Goal: Task Accomplishment & Management: Manage account settings

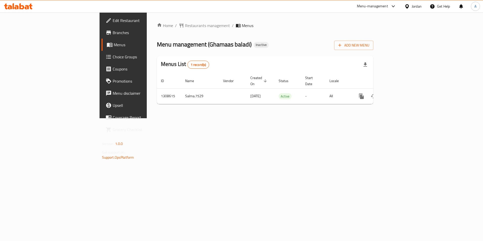
click at [370, 46] on span "Add New Menu" at bounding box center [354, 45] width 31 height 6
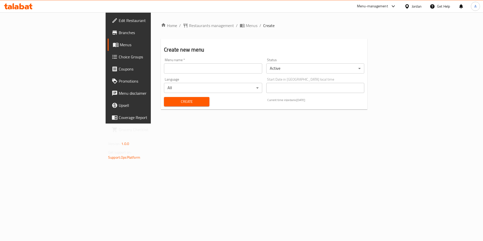
click at [184, 66] on input "text" at bounding box center [213, 68] width 98 height 10
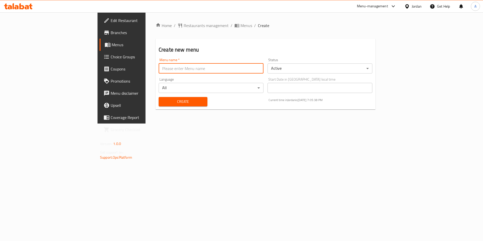
click at [159, 63] on input "text" at bounding box center [211, 68] width 105 height 10
type input "New"
click at [156, 101] on div "Create" at bounding box center [183, 101] width 55 height 15
click at [163, 105] on span "Create" at bounding box center [183, 102] width 41 height 6
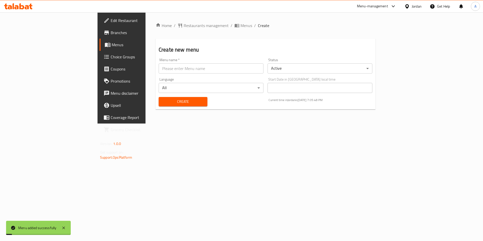
click at [112, 43] on span "Menus" at bounding box center [143, 45] width 62 height 6
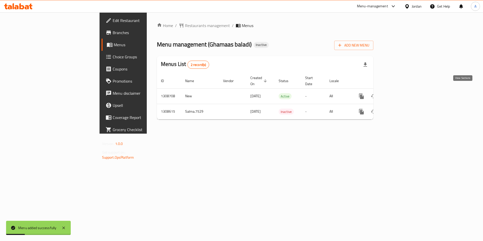
click at [401, 93] on icon "enhanced table" at bounding box center [398, 96] width 6 height 6
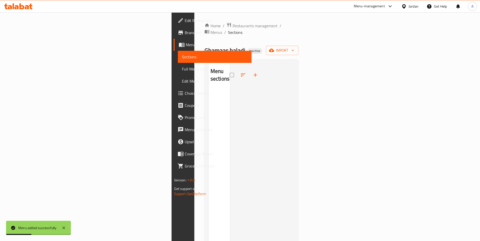
click at [274, 48] on icon "button" at bounding box center [271, 50] width 5 height 5
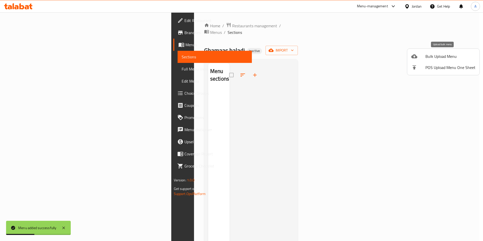
click at [444, 54] on span "Bulk Upload Menu" at bounding box center [451, 56] width 50 height 6
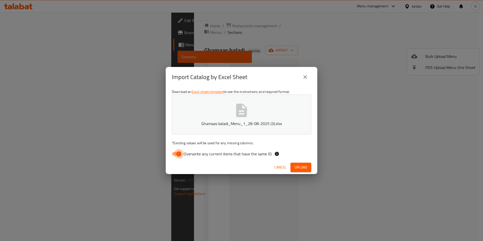
click at [179, 154] on input "Overwrite any current items that have the same ID." at bounding box center [179, 154] width 29 height 10
checkbox input "false"
click at [302, 167] on span "Upload" at bounding box center [301, 167] width 13 height 6
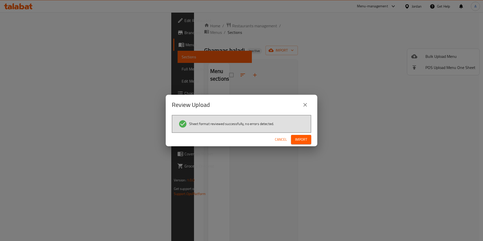
click at [306, 139] on span "Import" at bounding box center [301, 140] width 12 height 6
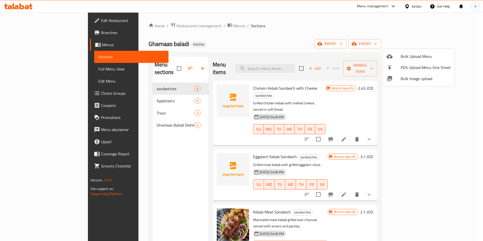
click at [246, 30] on div at bounding box center [241, 120] width 483 height 241
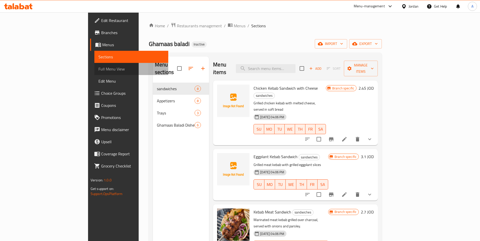
click at [98, 68] on span "Full Menu View" at bounding box center [131, 69] width 66 height 6
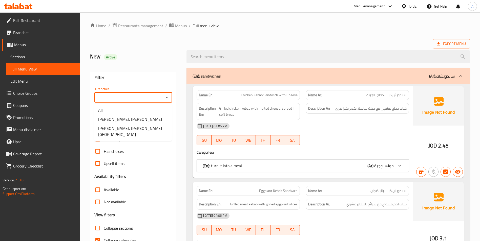
click at [154, 95] on input "Branches" at bounding box center [129, 97] width 66 height 7
click at [135, 129] on span "[PERSON_NAME], [PERSON_NAME][GEOGRAPHIC_DATA]" at bounding box center [133, 131] width 70 height 12
type input "[PERSON_NAME], [PERSON_NAME][GEOGRAPHIC_DATA]"
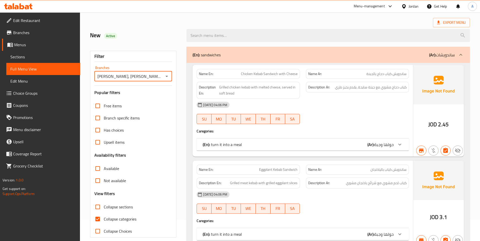
scroll to position [51, 0]
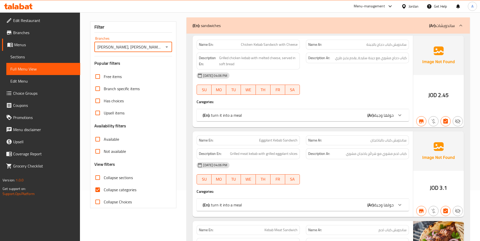
click at [98, 177] on input "Collapse sections" at bounding box center [98, 178] width 12 height 12
checkbox input "true"
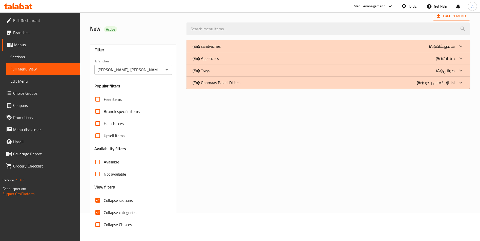
scroll to position [3, 0]
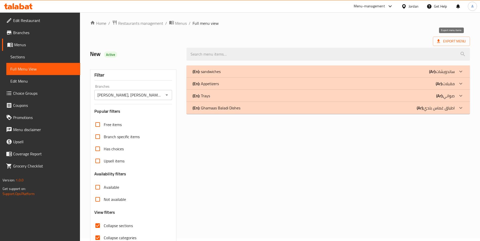
click at [446, 42] on span "Export Menu" at bounding box center [451, 41] width 29 height 6
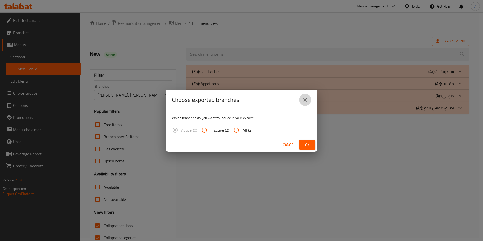
click at [308, 98] on icon "close" at bounding box center [305, 100] width 6 height 6
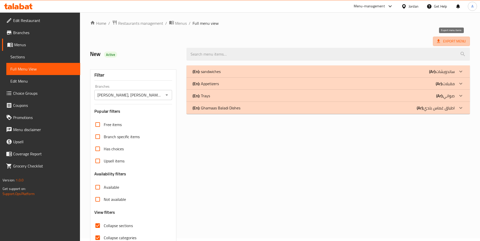
click at [440, 45] on span "Export Menu" at bounding box center [451, 41] width 37 height 9
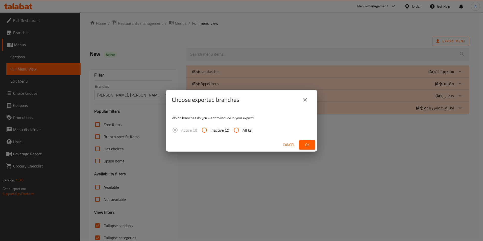
click at [308, 101] on icon "close" at bounding box center [305, 100] width 6 height 6
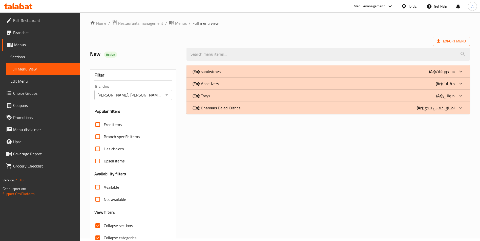
drag, startPoint x: 24, startPoint y: 61, endPoint x: 53, endPoint y: 54, distance: 30.2
click at [24, 61] on link "Sections" at bounding box center [43, 57] width 74 height 12
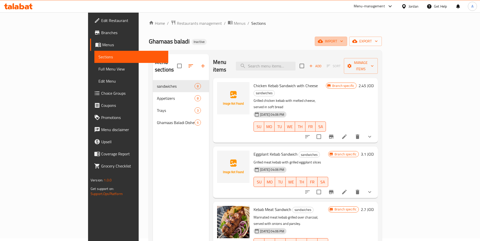
click at [323, 43] on icon "button" at bounding box center [320, 41] width 5 height 5
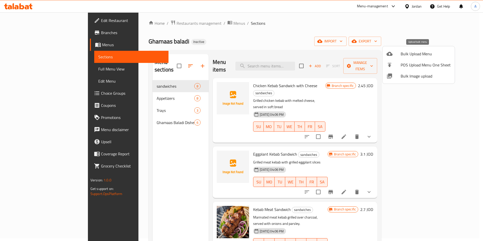
click at [414, 55] on span "Bulk Upload Menu" at bounding box center [426, 54] width 50 height 6
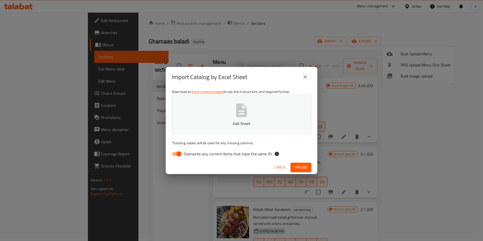
click at [193, 153] on span "Overwrite any current items that have the same ID." at bounding box center [228, 154] width 89 height 6
click at [193, 153] on input "Overwrite any current items that have the same ID." at bounding box center [179, 154] width 29 height 10
checkbox input "false"
click at [303, 165] on span "Upload" at bounding box center [301, 167] width 13 height 6
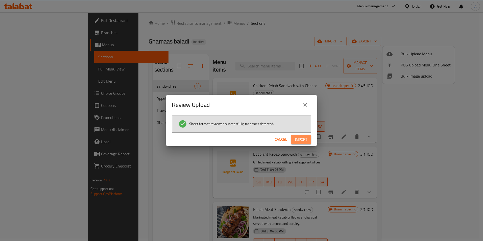
click at [309, 142] on button "Import" at bounding box center [301, 139] width 20 height 9
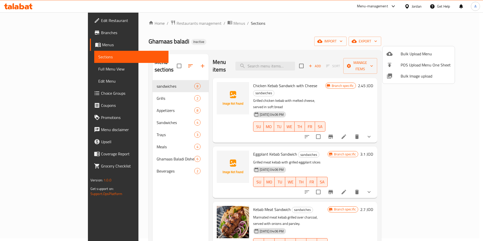
click at [119, 112] on div at bounding box center [241, 120] width 483 height 241
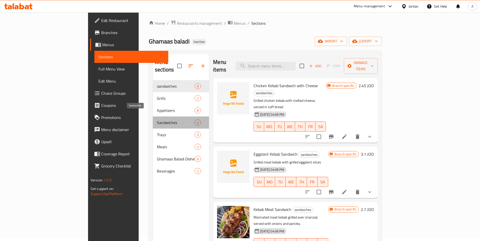
click at [157, 120] on span "Sandwiches" at bounding box center [176, 123] width 38 height 6
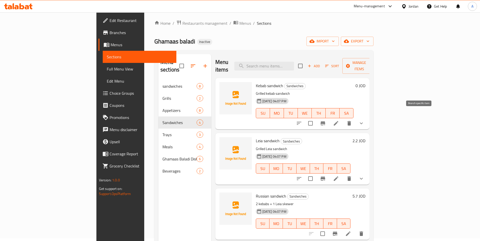
click at [329, 117] on button "Branch-specific-item" at bounding box center [323, 123] width 12 height 12
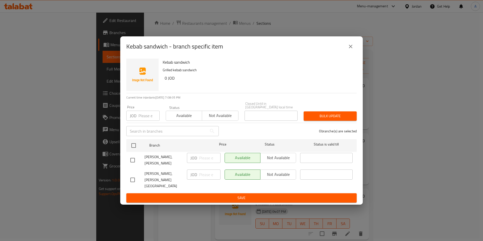
click at [265, 162] on div "Available Not available" at bounding box center [261, 158] width 72 height 10
click at [269, 158] on div "Available Not available" at bounding box center [261, 158] width 72 height 10
click at [131, 146] on input "checkbox" at bounding box center [133, 145] width 11 height 11
checkbox input "true"
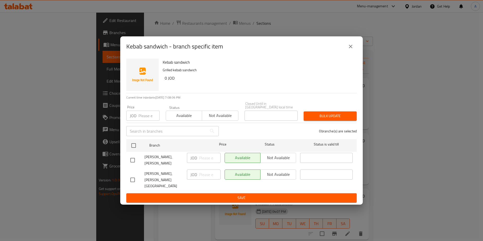
checkbox input "true"
click at [286, 162] on span "Not available" at bounding box center [279, 157] width 32 height 7
click at [257, 195] on span "Save" at bounding box center [241, 198] width 223 height 6
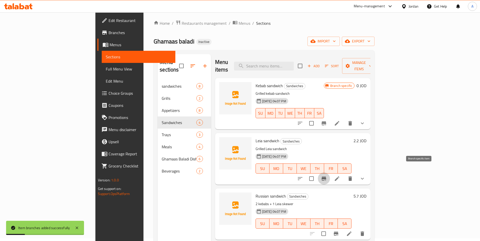
click at [330, 173] on button "Branch-specific-item" at bounding box center [324, 179] width 12 height 12
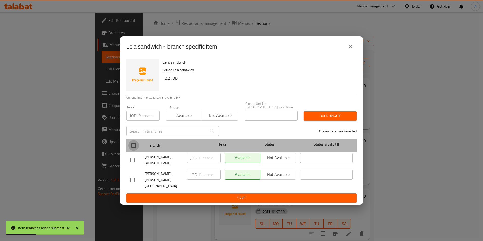
drag, startPoint x: 133, startPoint y: 145, endPoint x: 265, endPoint y: 165, distance: 133.5
click at [133, 145] on input "checkbox" at bounding box center [133, 145] width 11 height 11
checkbox input "true"
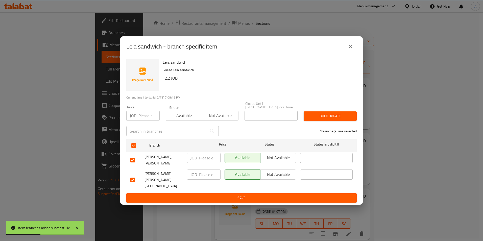
click at [272, 161] on span "Not available" at bounding box center [279, 157] width 32 height 7
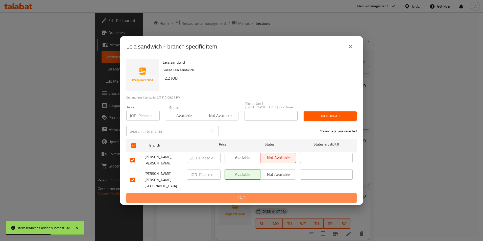
click at [258, 195] on span "Save" at bounding box center [241, 198] width 223 height 6
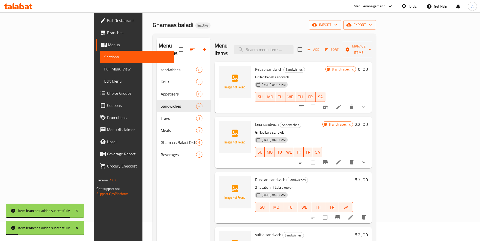
scroll to position [28, 0]
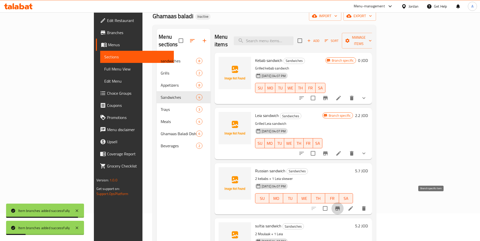
click at [340, 207] on icon "Branch-specific-item" at bounding box center [337, 209] width 5 height 4
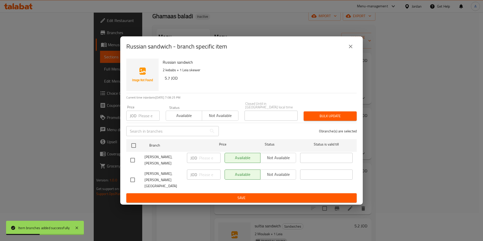
drag, startPoint x: 133, startPoint y: 160, endPoint x: 133, endPoint y: 152, distance: 7.9
click at [133, 160] on input "checkbox" at bounding box center [132, 160] width 11 height 11
checkbox input "true"
click at [280, 158] on span "Not available" at bounding box center [279, 157] width 32 height 7
click at [261, 195] on span "Save" at bounding box center [241, 198] width 223 height 6
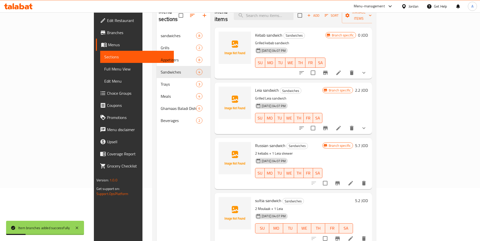
scroll to position [71, 0]
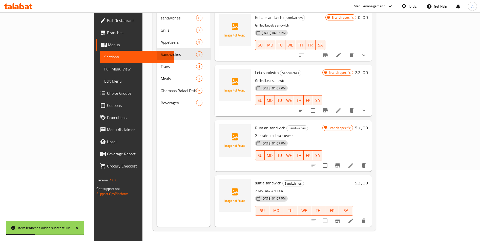
click at [340, 218] on icon "Branch-specific-item" at bounding box center [337, 221] width 6 height 6
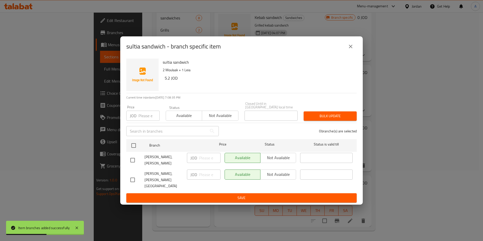
drag, startPoint x: 130, startPoint y: 161, endPoint x: 240, endPoint y: 160, distance: 109.5
click at [130, 162] on input "checkbox" at bounding box center [132, 160] width 11 height 11
checkbox input "true"
click at [261, 158] on button "Not available" at bounding box center [278, 158] width 36 height 10
click at [255, 195] on span "Save" at bounding box center [241, 198] width 223 height 6
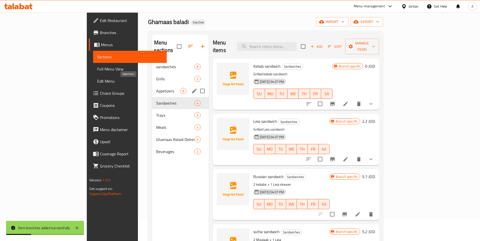
scroll to position [20, 0]
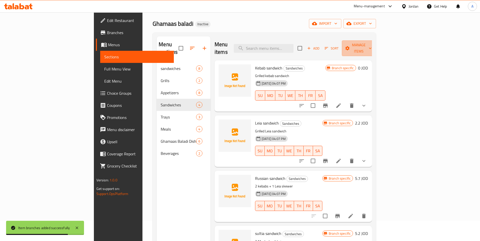
click at [371, 44] on span "Manage items" at bounding box center [359, 48] width 26 height 13
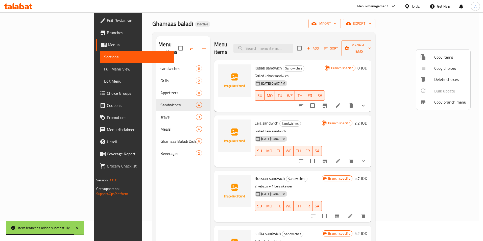
click at [385, 69] on div at bounding box center [241, 120] width 483 height 241
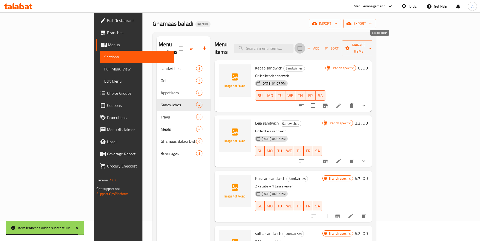
click at [305, 47] on input "checkbox" at bounding box center [299, 48] width 11 height 11
checkbox input "true"
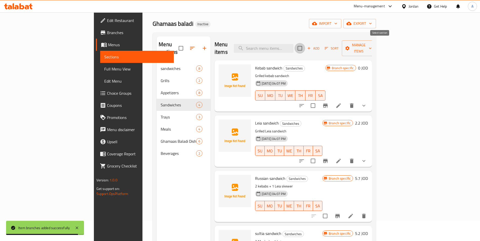
checkbox input "true"
click at [371, 43] on span "Manage items" at bounding box center [359, 48] width 26 height 13
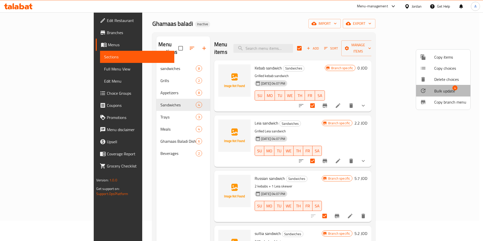
click at [436, 93] on span "Bulk update" at bounding box center [445, 91] width 21 height 6
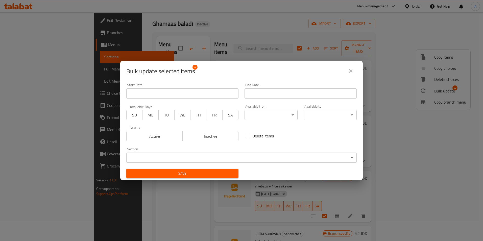
click at [227, 162] on body "​ Menu-management Jordan Get Help A Edit Restaurant Branches Menus Sections Ful…" at bounding box center [241, 106] width 483 height 229
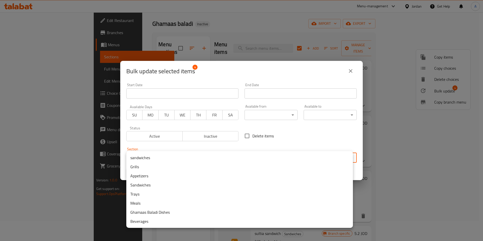
click at [162, 155] on li "sandwiches" at bounding box center [239, 157] width 227 height 9
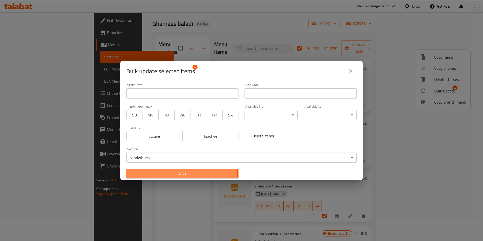
click at [175, 173] on span "Save" at bounding box center [182, 173] width 104 height 6
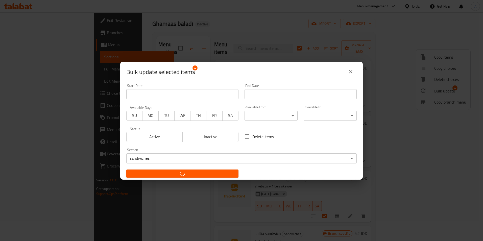
checkbox input "false"
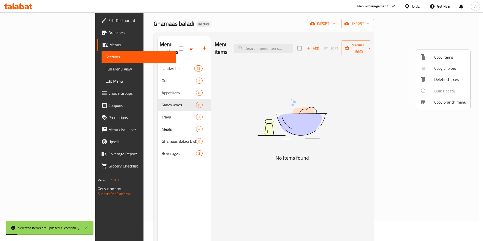
click at [158, 99] on div at bounding box center [241, 120] width 483 height 241
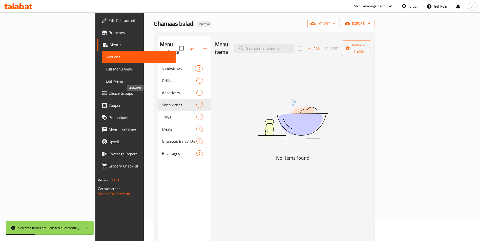
click at [162, 102] on span "Sandwiches" at bounding box center [179, 105] width 35 height 6
click at [243, 69] on div "Menu items Add Sort Manage items No Items found" at bounding box center [290, 156] width 159 height 241
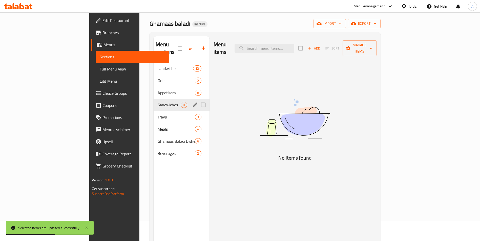
click at [198, 100] on input "Menu sections" at bounding box center [203, 105] width 11 height 11
checkbox input "true"
click at [182, 42] on button "button" at bounding box center [188, 48] width 12 height 12
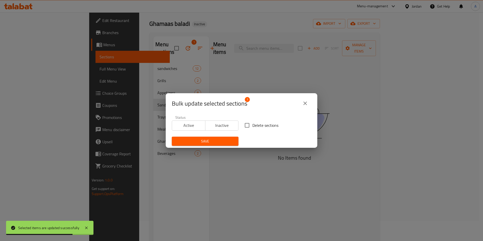
drag, startPoint x: 243, startPoint y: 126, endPoint x: 250, endPoint y: 130, distance: 7.2
click at [244, 126] on input "Delete sections" at bounding box center [247, 125] width 11 height 11
checkbox input "true"
click at [219, 141] on span "Save" at bounding box center [205, 141] width 59 height 6
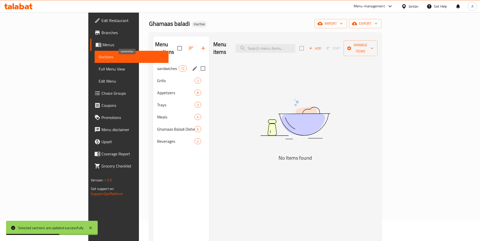
click at [157, 65] on span "sandwiches" at bounding box center [167, 68] width 21 height 6
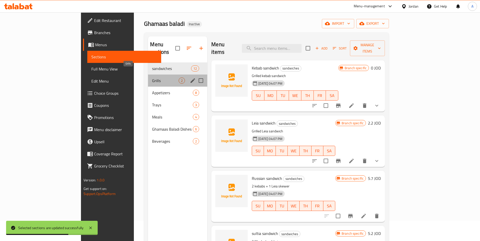
click at [152, 78] on span "Grills" at bounding box center [165, 81] width 27 height 6
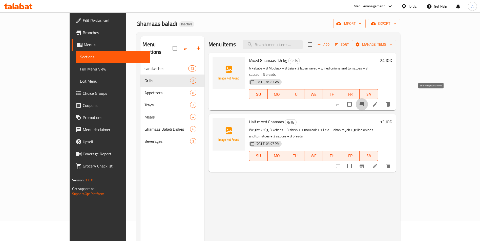
click at [364, 102] on icon "Branch-specific-item" at bounding box center [361, 104] width 5 height 4
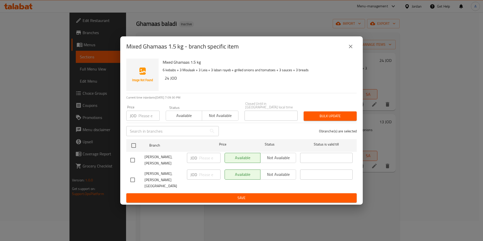
click at [271, 160] on div "Available Not available" at bounding box center [261, 158] width 72 height 10
click at [133, 163] on input "checkbox" at bounding box center [132, 160] width 11 height 11
checkbox input "true"
click at [279, 161] on span "Not available" at bounding box center [279, 157] width 32 height 7
click at [278, 193] on button "Save" at bounding box center [241, 197] width 231 height 9
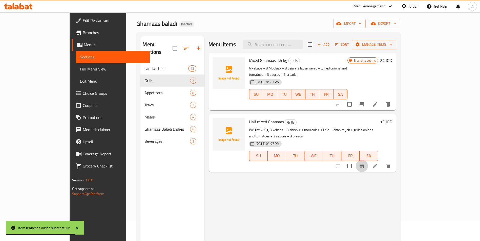
click at [365, 163] on icon "Branch-specific-item" at bounding box center [362, 166] width 6 height 6
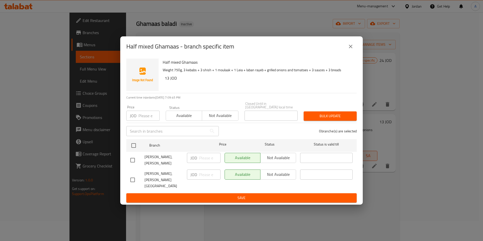
drag, startPoint x: 133, startPoint y: 157, endPoint x: 135, endPoint y: 158, distance: 2.7
click at [133, 157] on input "checkbox" at bounding box center [132, 160] width 11 height 11
checkbox input "true"
click at [246, 162] on span "Available" at bounding box center [243, 157] width 32 height 7
click at [253, 161] on span "Available" at bounding box center [243, 157] width 32 height 7
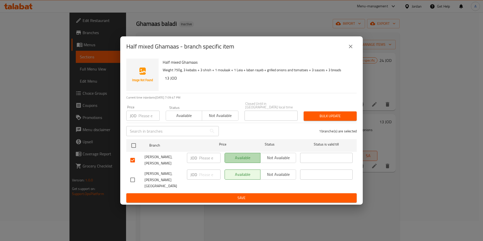
drag, startPoint x: 254, startPoint y: 161, endPoint x: 302, endPoint y: 166, distance: 48.0
click at [262, 161] on div "Available Not available" at bounding box center [261, 158] width 72 height 10
drag, startPoint x: 302, startPoint y: 166, endPoint x: 292, endPoint y: 161, distance: 11.5
click at [302, 166] on div "​" at bounding box center [326, 160] width 57 height 19
click at [287, 158] on span "Not available" at bounding box center [279, 157] width 32 height 7
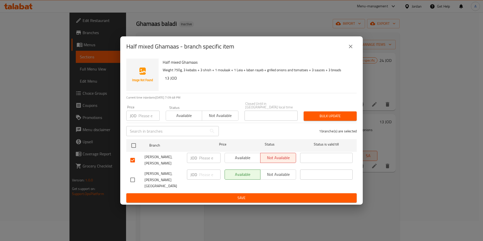
click at [270, 195] on span "Save" at bounding box center [241, 198] width 223 height 6
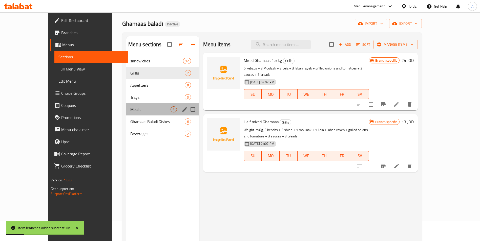
click at [126, 114] on div "Meals 4" at bounding box center [162, 109] width 73 height 12
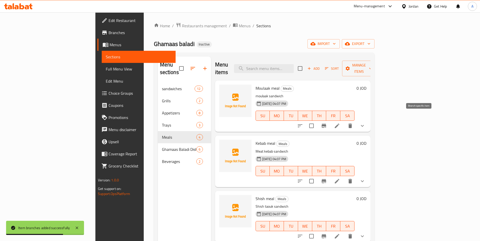
click at [330, 122] on button "Branch-specific-item" at bounding box center [324, 126] width 12 height 12
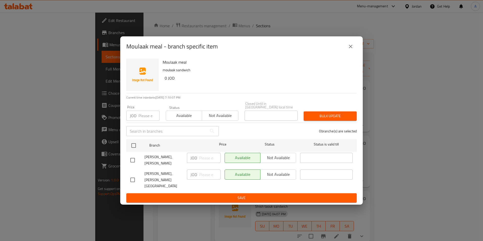
click at [135, 161] on input "checkbox" at bounding box center [132, 160] width 11 height 11
checkbox input "true"
click at [272, 161] on span "Not available" at bounding box center [279, 157] width 32 height 7
click at [259, 195] on span "Save" at bounding box center [241, 198] width 223 height 6
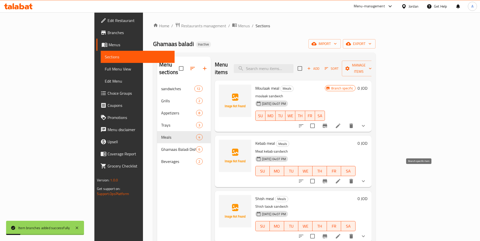
click at [331, 175] on button "Branch-specific-item" at bounding box center [325, 181] width 12 height 12
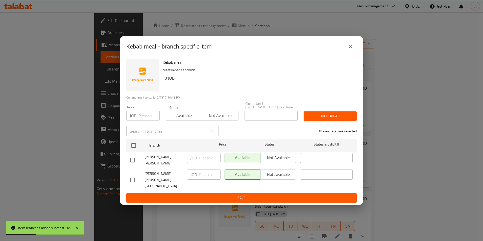
click at [133, 161] on input "checkbox" at bounding box center [132, 160] width 11 height 11
checkbox input "true"
click at [272, 161] on span "Not available" at bounding box center [279, 157] width 32 height 7
click at [270, 186] on div "Available Not available" at bounding box center [261, 180] width 76 height 25
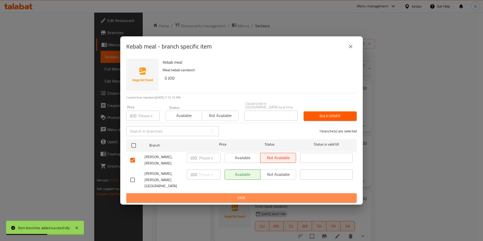
click at [273, 193] on button "Save" at bounding box center [241, 197] width 231 height 9
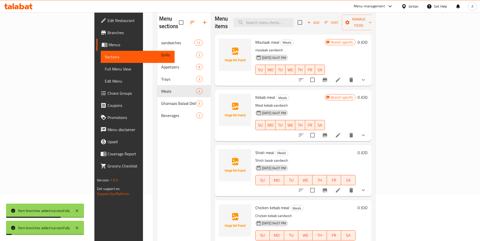
scroll to position [51, 0]
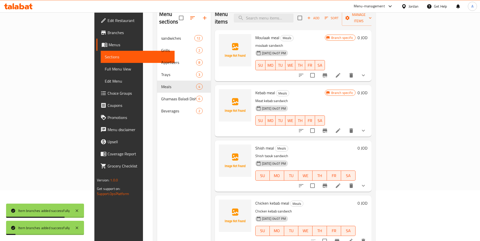
click at [327, 184] on icon "Branch-specific-item" at bounding box center [324, 186] width 5 height 4
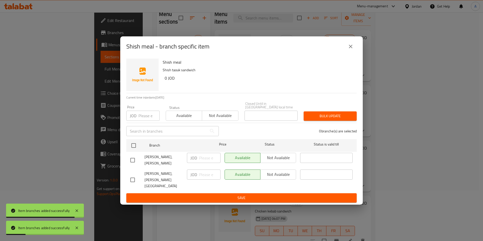
drag, startPoint x: 132, startPoint y: 164, endPoint x: 145, endPoint y: 163, distance: 13.0
click at [133, 164] on input "checkbox" at bounding box center [132, 160] width 11 height 11
checkbox input "true"
drag, startPoint x: 282, startPoint y: 157, endPoint x: 273, endPoint y: 161, distance: 10.0
click at [282, 158] on span "Not available" at bounding box center [279, 157] width 32 height 7
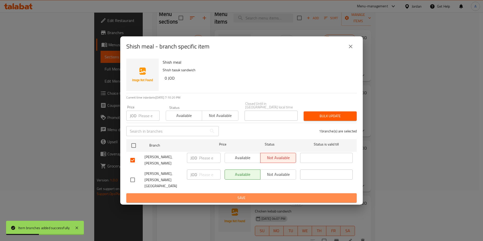
click at [252, 195] on span "Save" at bounding box center [241, 198] width 223 height 6
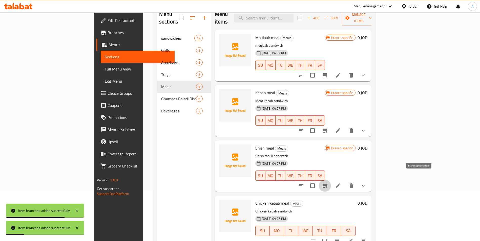
click at [327, 184] on icon "Branch-specific-item" at bounding box center [324, 186] width 5 height 4
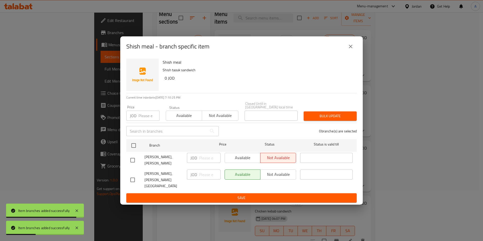
click at [420, 163] on div "Shish meal - branch specific item Shish meal Shish taouk sandwich 0 JOD Current…" at bounding box center [241, 120] width 483 height 241
click at [351, 49] on icon "close" at bounding box center [351, 46] width 6 height 6
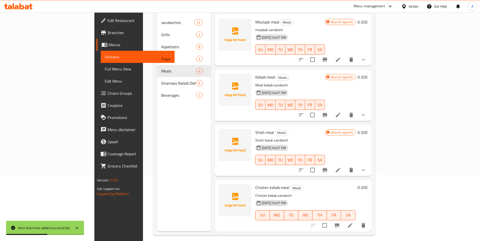
scroll to position [71, 0]
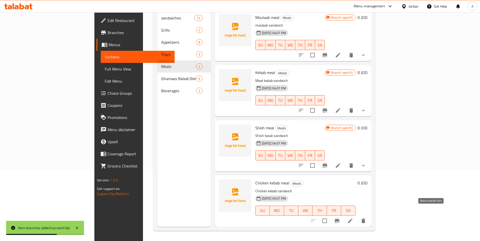
click at [343, 216] on button "Branch-specific-item" at bounding box center [337, 221] width 12 height 12
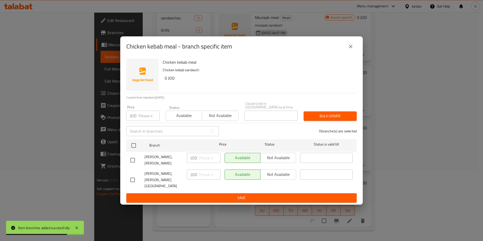
click at [142, 163] on div at bounding box center [137, 160] width 14 height 11
click at [133, 162] on input "checkbox" at bounding box center [132, 160] width 11 height 11
checkbox input "true"
drag, startPoint x: 253, startPoint y: 163, endPoint x: 282, endPoint y: 162, distance: 29.6
click at [282, 163] on div "Available Not available" at bounding box center [261, 158] width 72 height 10
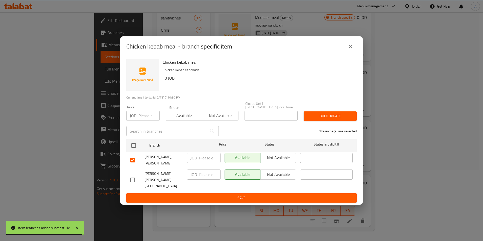
click at [282, 162] on span "Not available" at bounding box center [279, 157] width 32 height 7
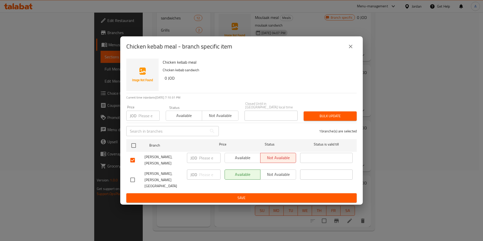
click at [287, 195] on span "Save" at bounding box center [241, 198] width 223 height 6
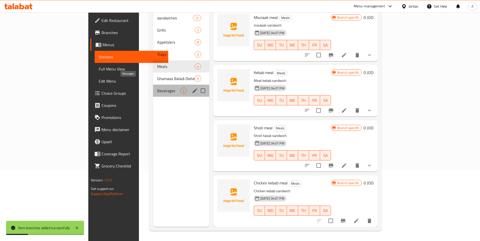
click at [157, 88] on span "Beverages" at bounding box center [169, 91] width 24 height 6
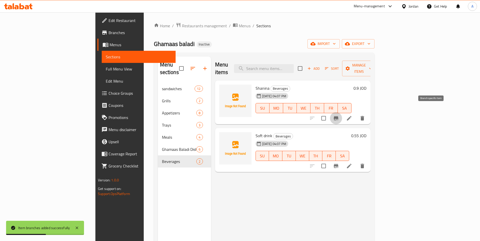
click at [342, 113] on button "Branch-specific-item" at bounding box center [336, 118] width 12 height 12
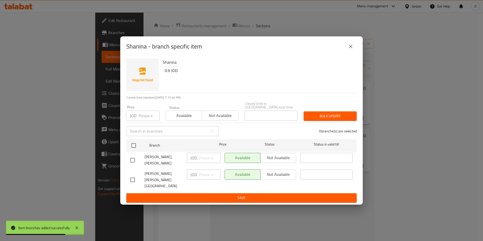
click at [130, 159] on input "checkbox" at bounding box center [132, 160] width 11 height 11
checkbox input "true"
click at [280, 158] on span "Not available" at bounding box center [279, 157] width 32 height 7
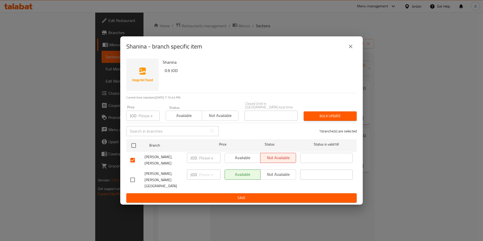
click at [289, 195] on span "Save" at bounding box center [241, 198] width 223 height 6
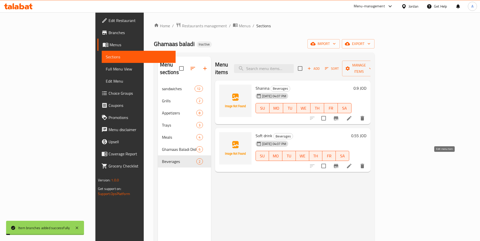
click at [352, 163] on icon at bounding box center [349, 166] width 6 height 6
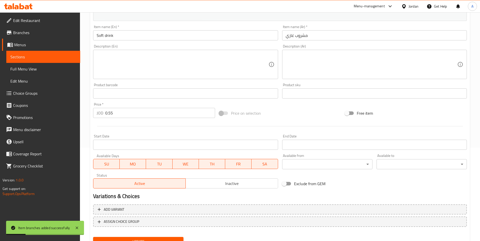
scroll to position [116, 0]
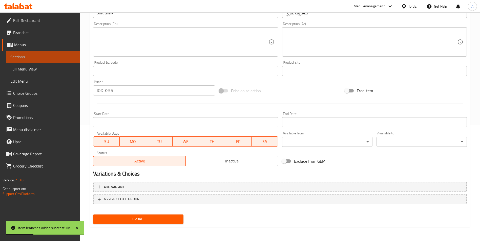
click at [29, 57] on span "Sections" at bounding box center [43, 57] width 66 height 6
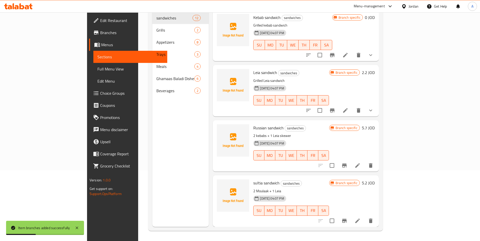
scroll to position [71, 0]
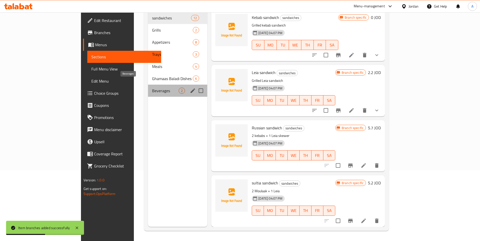
click at [152, 88] on span "Beverages" at bounding box center [165, 91] width 27 height 6
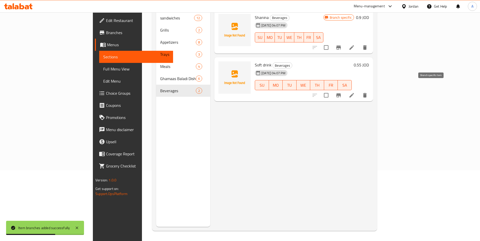
click at [344, 92] on button "Branch-specific-item" at bounding box center [338, 95] width 12 height 12
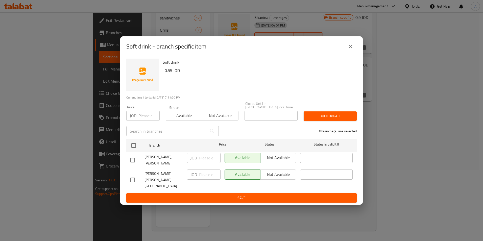
click at [138, 165] on input "checkbox" at bounding box center [132, 160] width 11 height 11
checkbox input "true"
click at [260, 159] on button "Available" at bounding box center [243, 158] width 36 height 10
click at [276, 158] on span "Not available" at bounding box center [279, 157] width 32 height 7
click at [272, 195] on span "Save" at bounding box center [241, 198] width 223 height 6
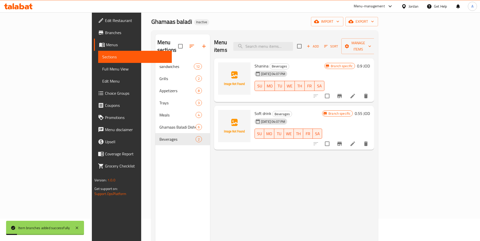
scroll to position [20, 0]
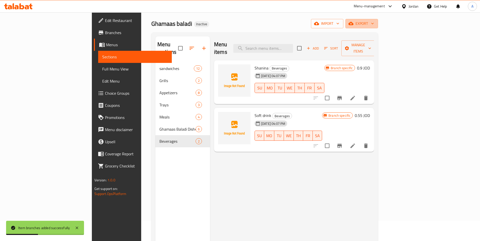
click at [374, 24] on span "export" at bounding box center [361, 23] width 25 height 6
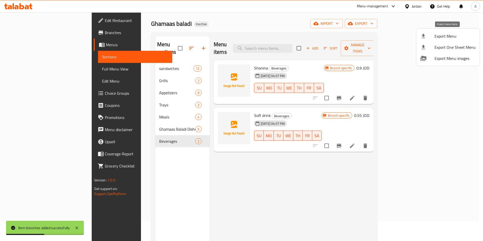
click at [442, 36] on span "Export Menu" at bounding box center [455, 36] width 41 height 6
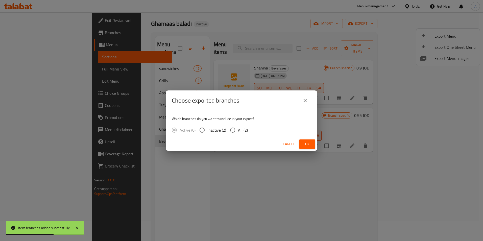
click at [245, 129] on span "All (2)" at bounding box center [243, 130] width 10 height 6
click at [238, 129] on input "All (2)" at bounding box center [233, 130] width 11 height 11
radio input "true"
click at [310, 142] on span "Ok" at bounding box center [307, 144] width 8 height 6
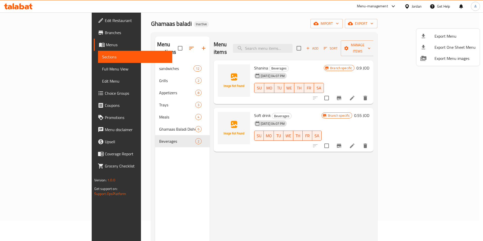
click at [357, 163] on div at bounding box center [241, 120] width 483 height 241
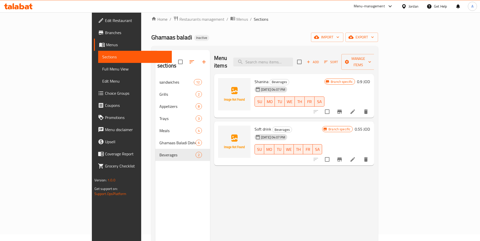
scroll to position [0, 0]
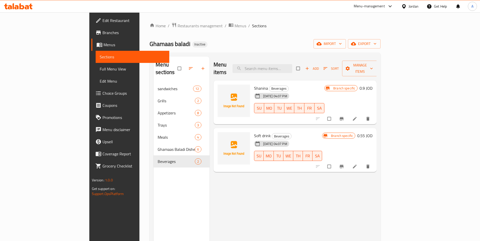
click at [376, 42] on span "export" at bounding box center [364, 44] width 25 height 6
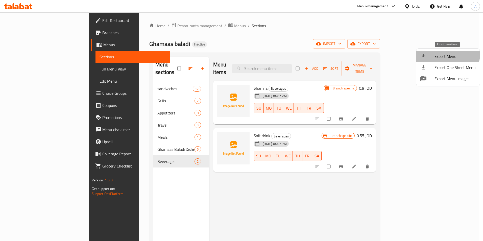
click at [445, 54] on span "Export Menu" at bounding box center [455, 56] width 41 height 6
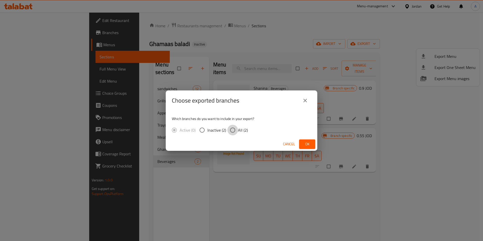
drag, startPoint x: 237, startPoint y: 131, endPoint x: 324, endPoint y: 131, distance: 87.2
click at [237, 131] on input "All (2)" at bounding box center [233, 130] width 11 height 11
radio input "true"
click at [308, 146] on span "Ok" at bounding box center [307, 144] width 8 height 6
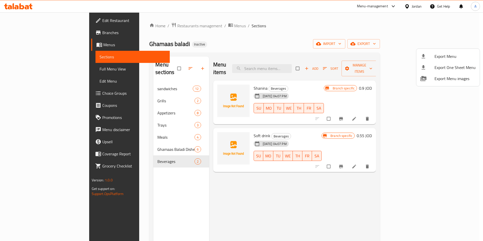
click at [28, 34] on div at bounding box center [241, 120] width 483 height 241
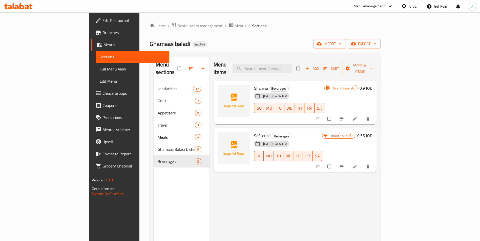
click at [102, 34] on span "Branches" at bounding box center [133, 33] width 63 height 6
